Goal: Information Seeking & Learning: Learn about a topic

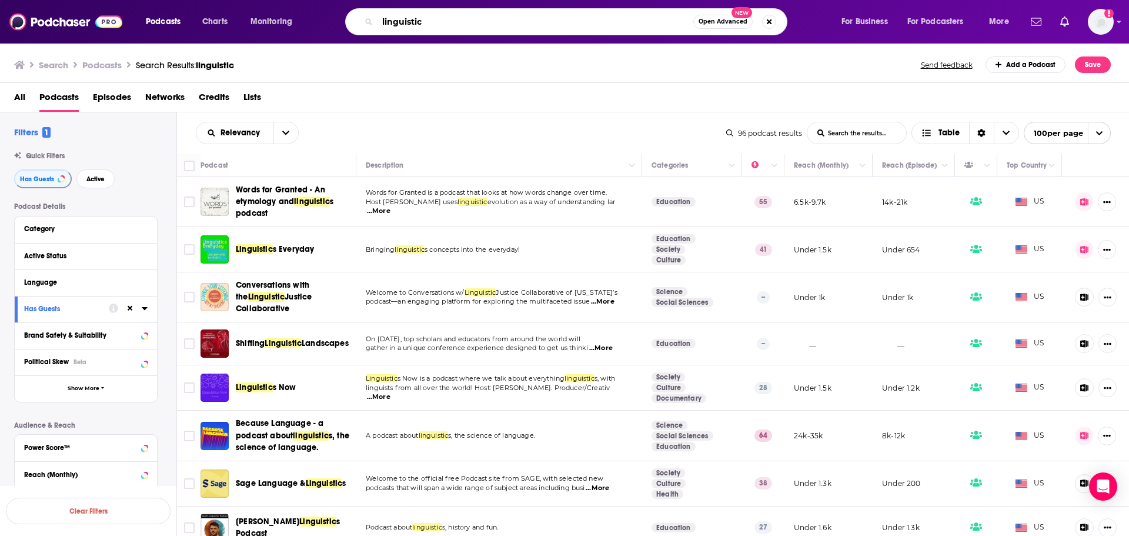
drag, startPoint x: 369, startPoint y: 18, endPoint x: 348, endPoint y: 15, distance: 20.8
click at [348, 15] on div "linguistic Open Advanced New" at bounding box center [566, 21] width 442 height 27
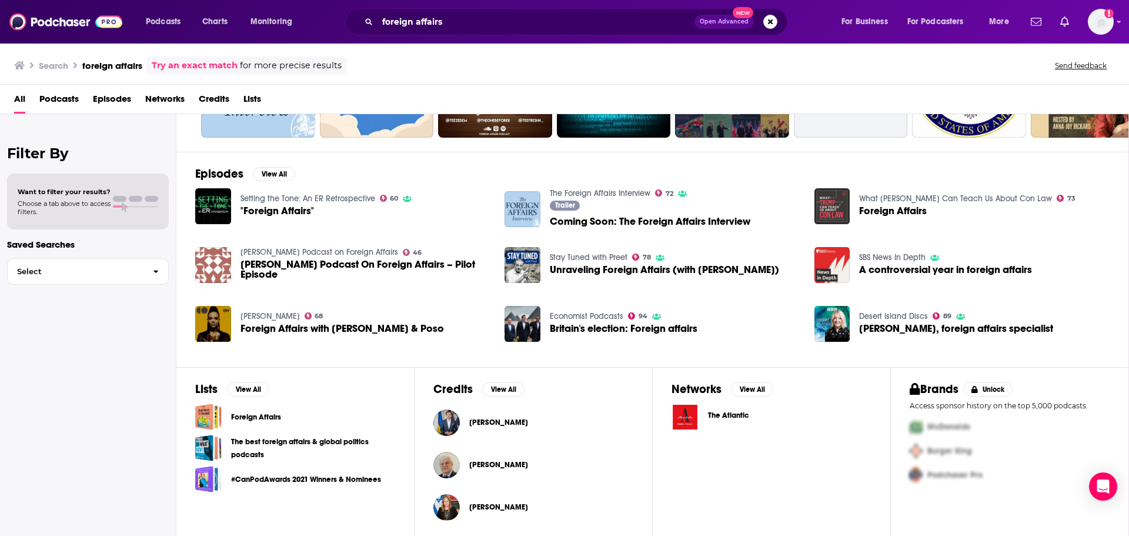
scroll to position [129, 0]
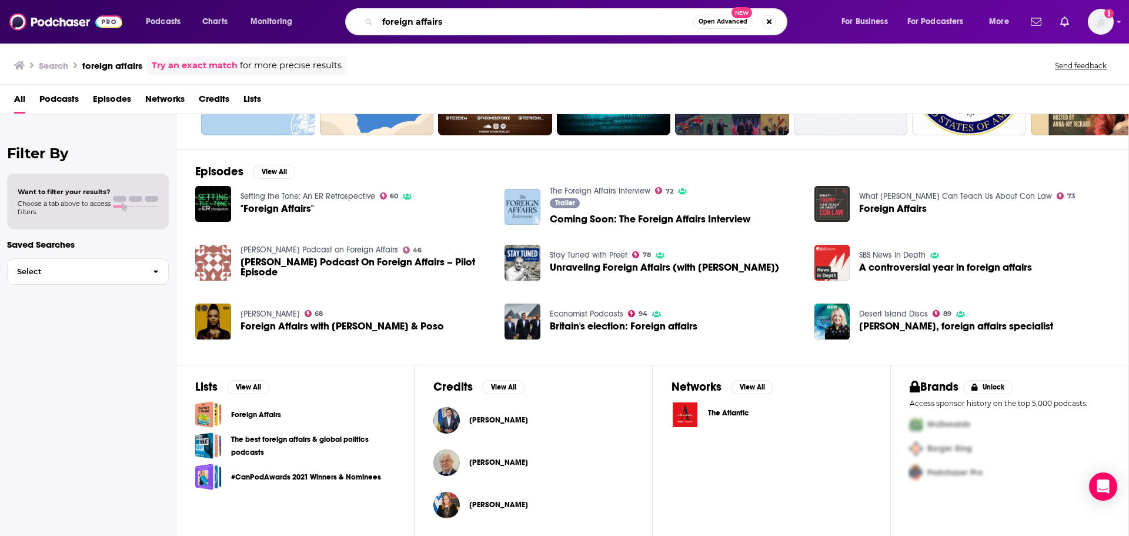
drag, startPoint x: 439, startPoint y: 22, endPoint x: 370, endPoint y: 22, distance: 68.8
click at [370, 22] on div "foreign affairs Open Advanced New" at bounding box center [566, 21] width 442 height 27
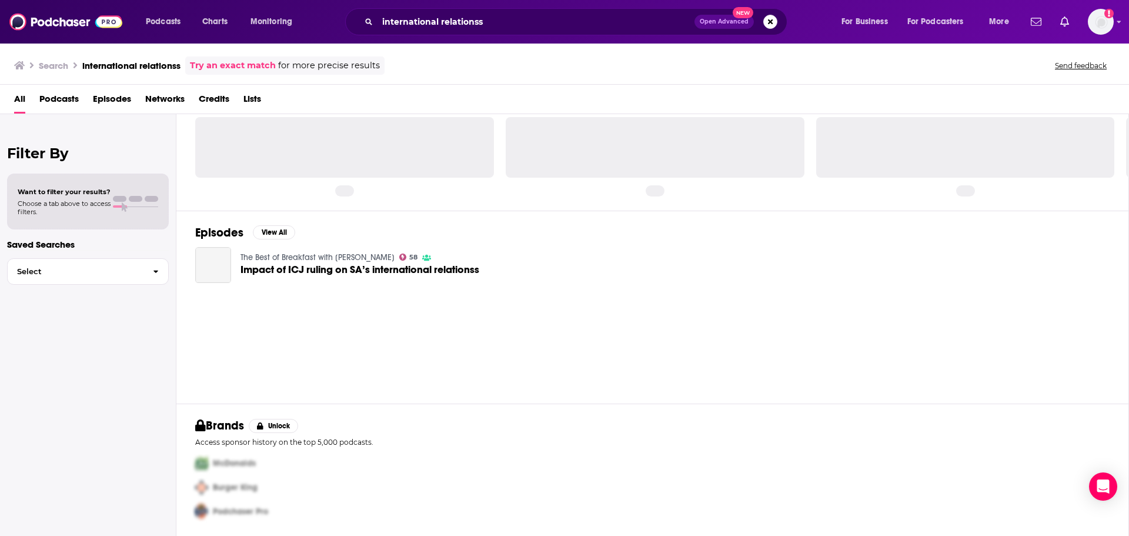
scroll to position [33, 0]
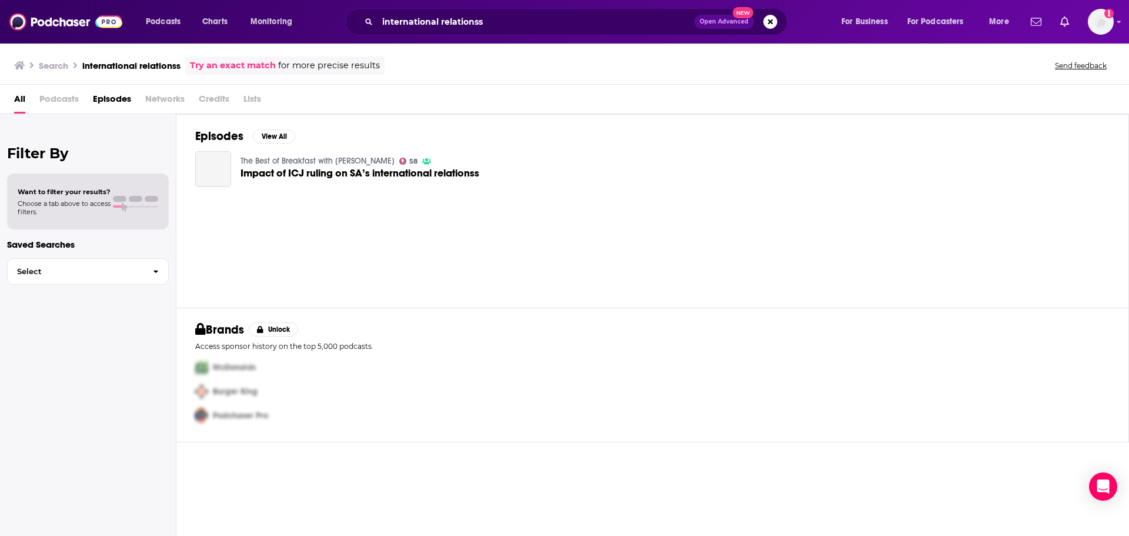
click at [520, 9] on div "international relationss Open Advanced New" at bounding box center [566, 21] width 442 height 27
click at [518, 16] on input "international relationss" at bounding box center [535, 21] width 317 height 19
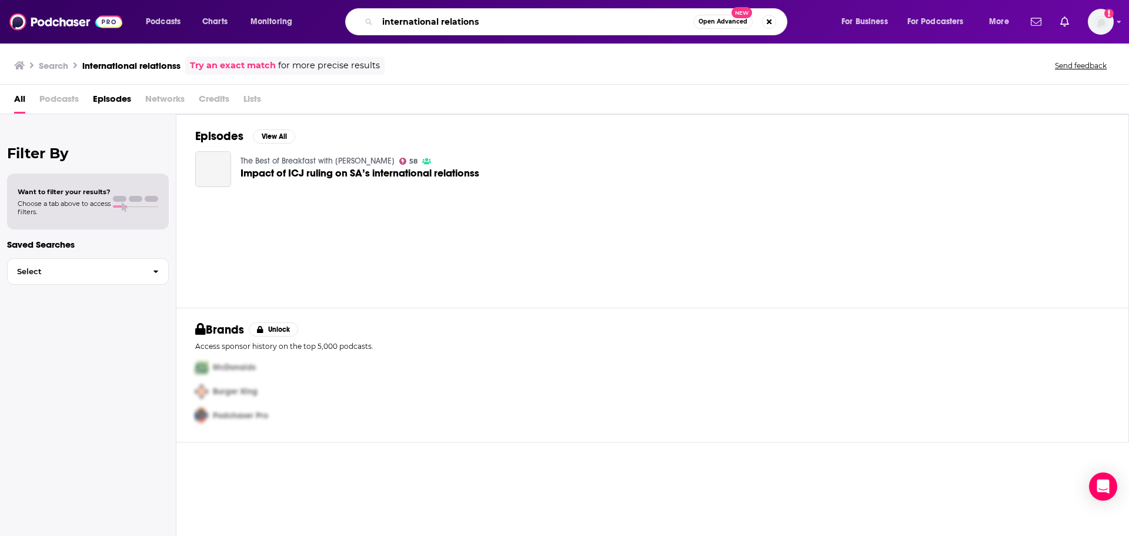
type input "international relations"
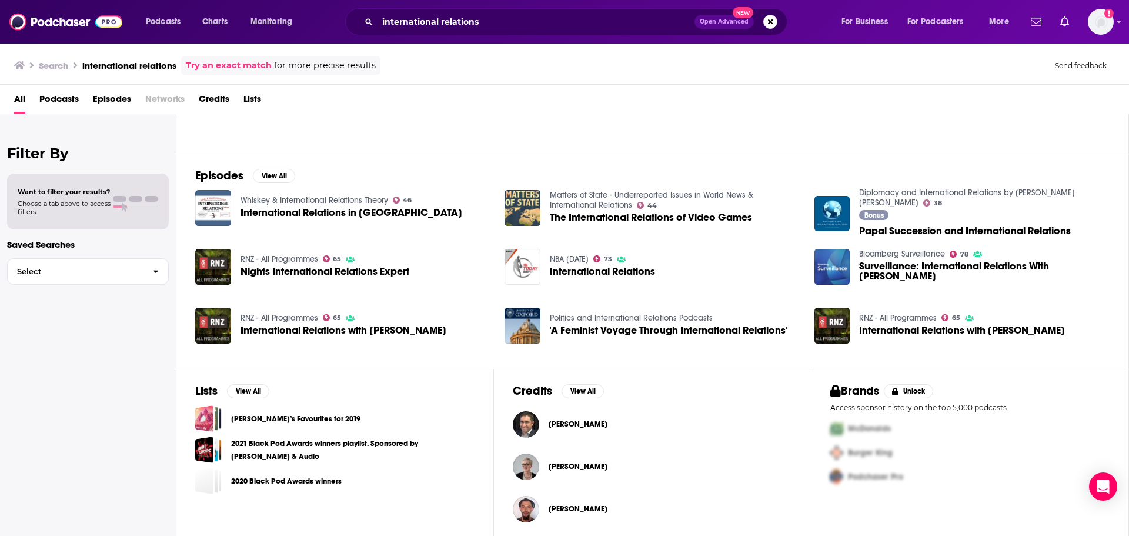
scroll to position [129, 0]
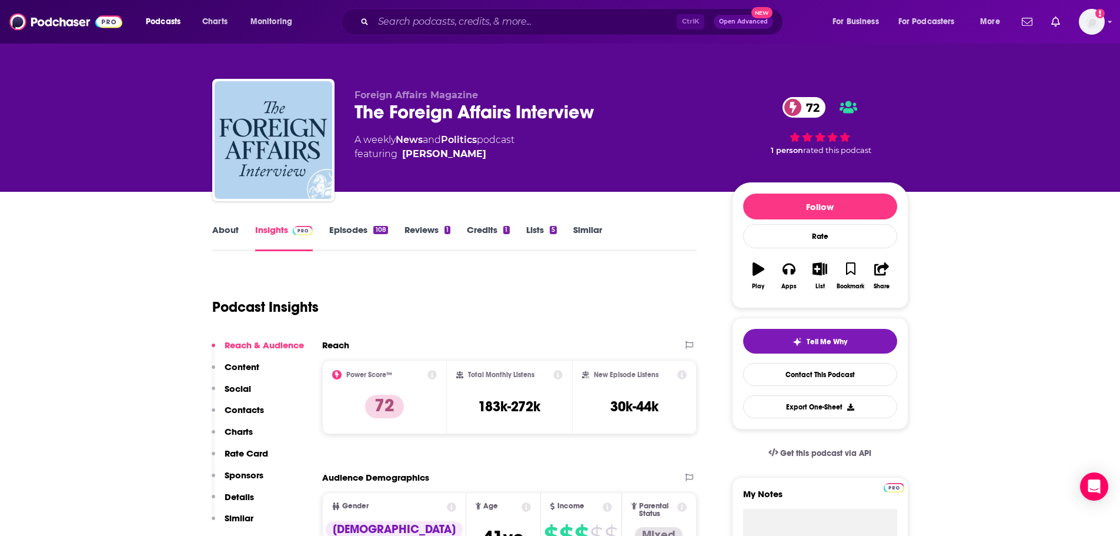
click at [218, 239] on link "About" at bounding box center [225, 237] width 26 height 27
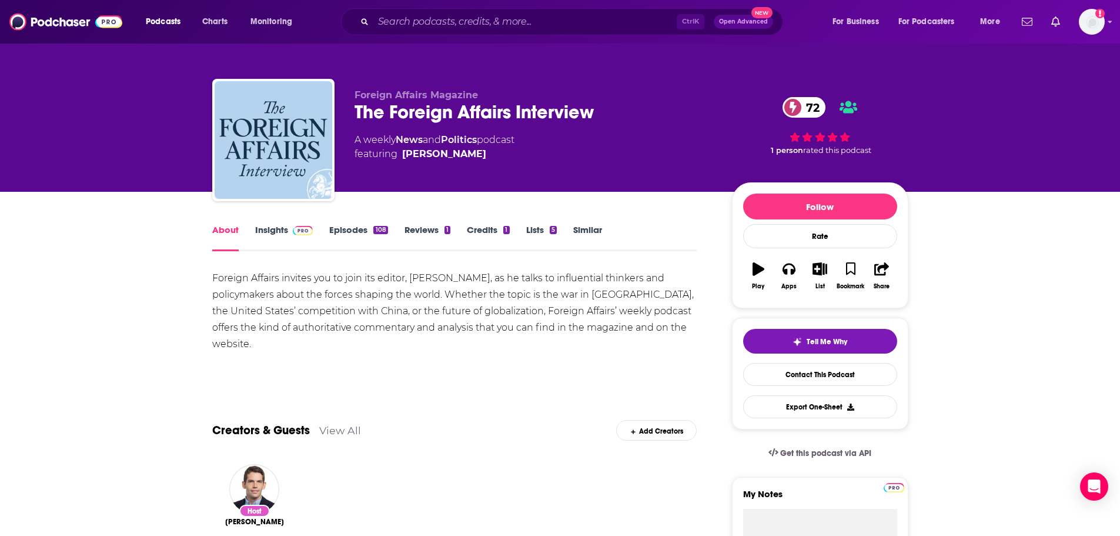
click at [372, 225] on link "Episodes 108" at bounding box center [358, 237] width 58 height 27
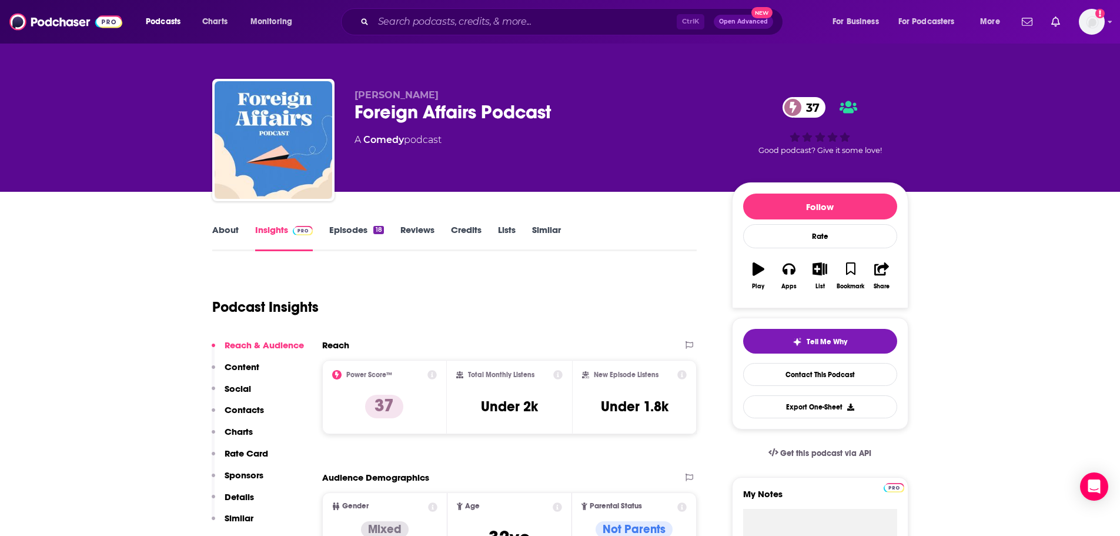
click at [219, 230] on link "About" at bounding box center [225, 237] width 26 height 27
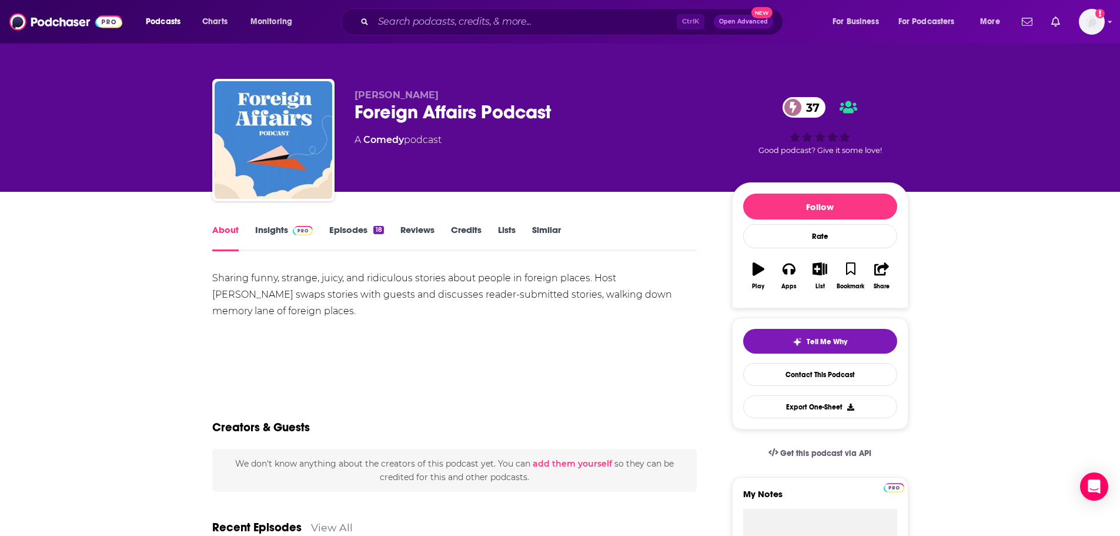
click at [363, 232] on link "Episodes 18" at bounding box center [356, 237] width 54 height 27
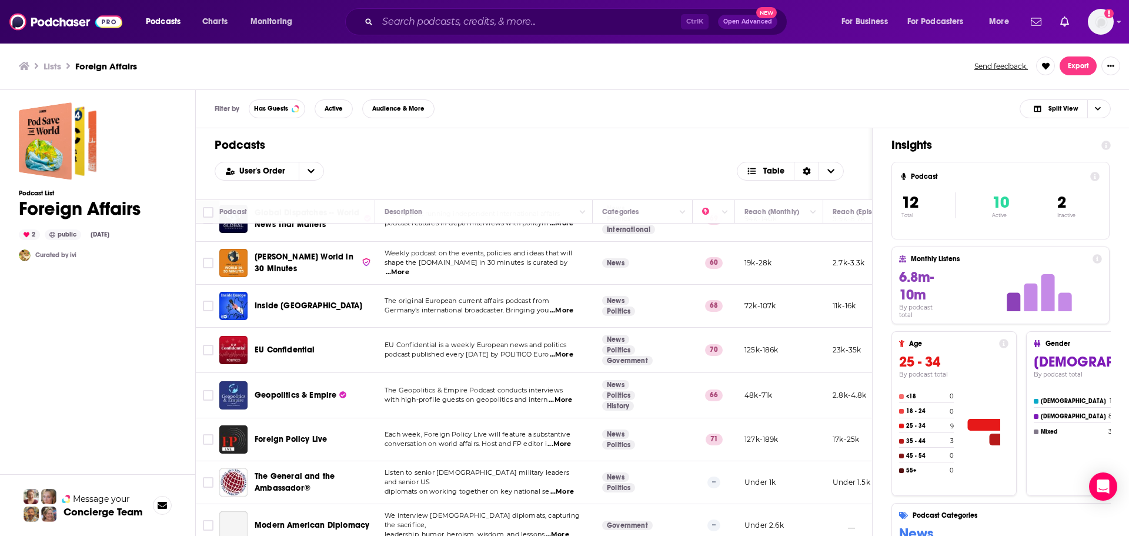
scroll to position [176, 0]
